Goal: Navigation & Orientation: Find specific page/section

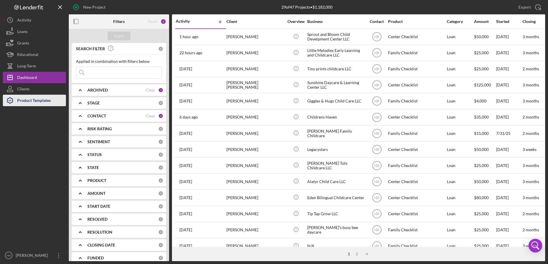
click at [30, 102] on div "Product Templates" at bounding box center [34, 101] width 34 height 13
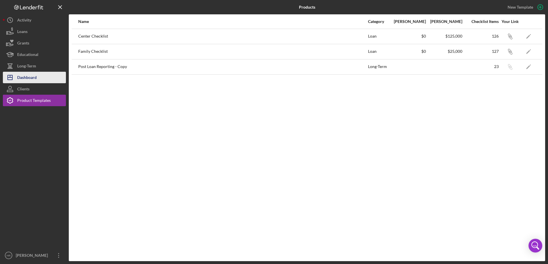
click at [28, 80] on div "Dashboard" at bounding box center [26, 78] width 19 height 13
